Goal: Information Seeking & Learning: Learn about a topic

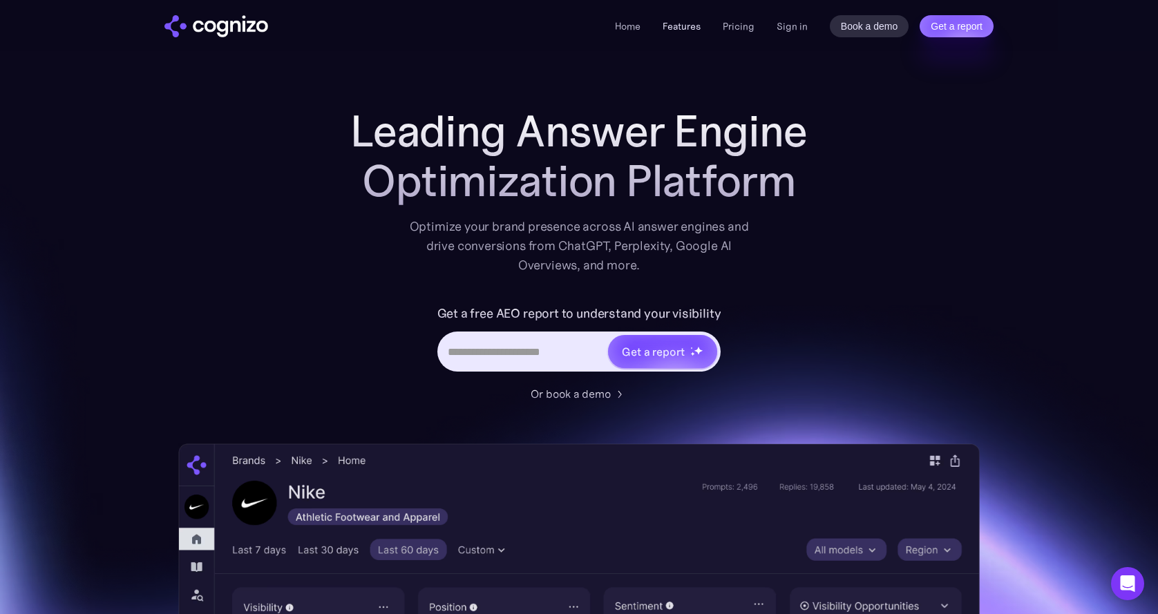
click at [682, 27] on link "Features" at bounding box center [682, 26] width 38 height 12
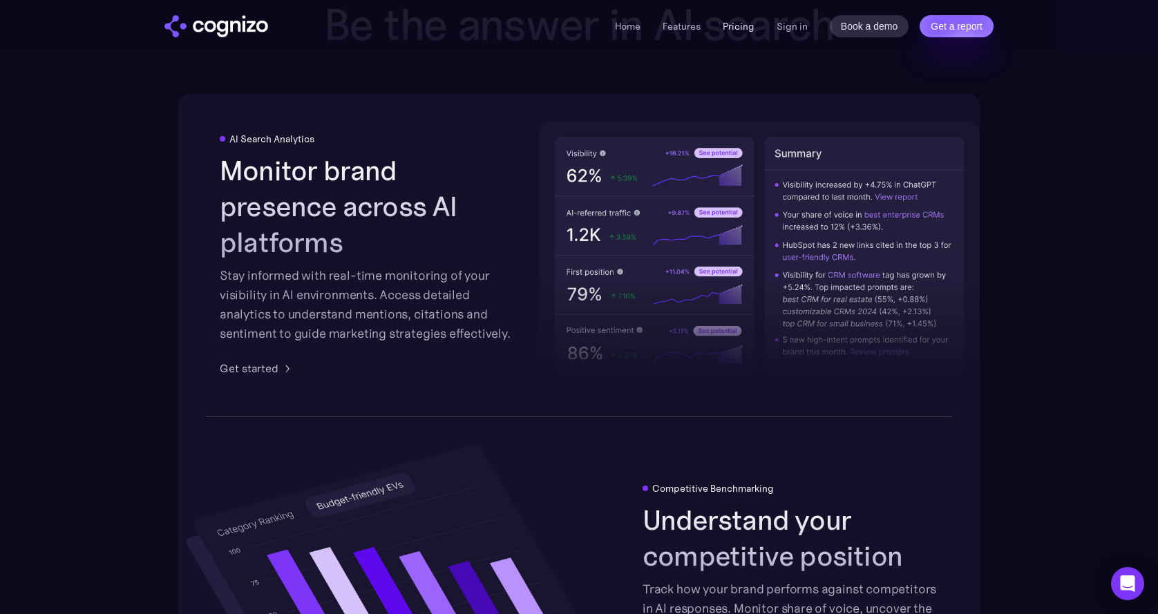
click at [744, 24] on link "Pricing" at bounding box center [739, 26] width 32 height 12
